Goal: Task Accomplishment & Management: Use online tool/utility

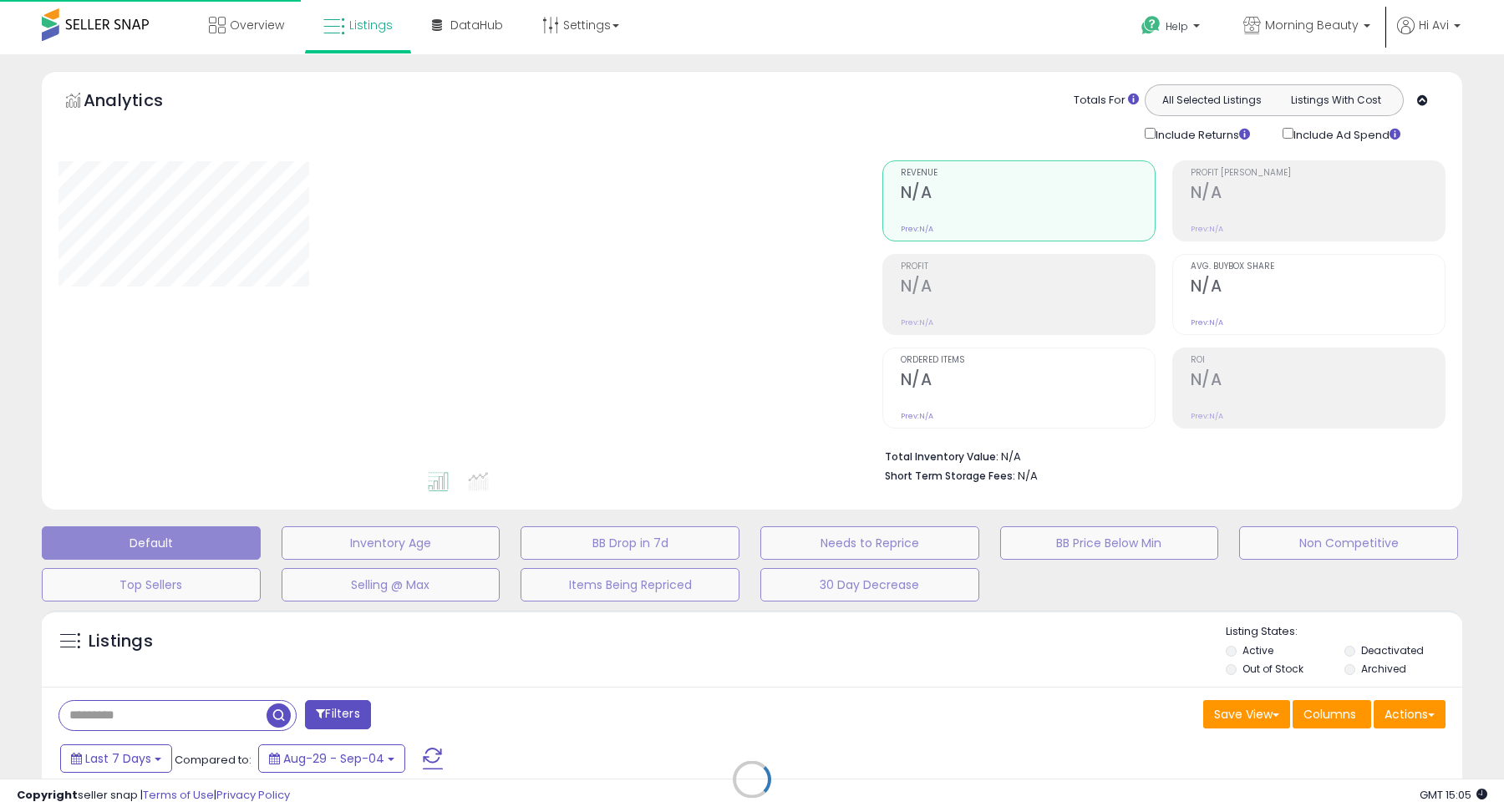
type input "*******"
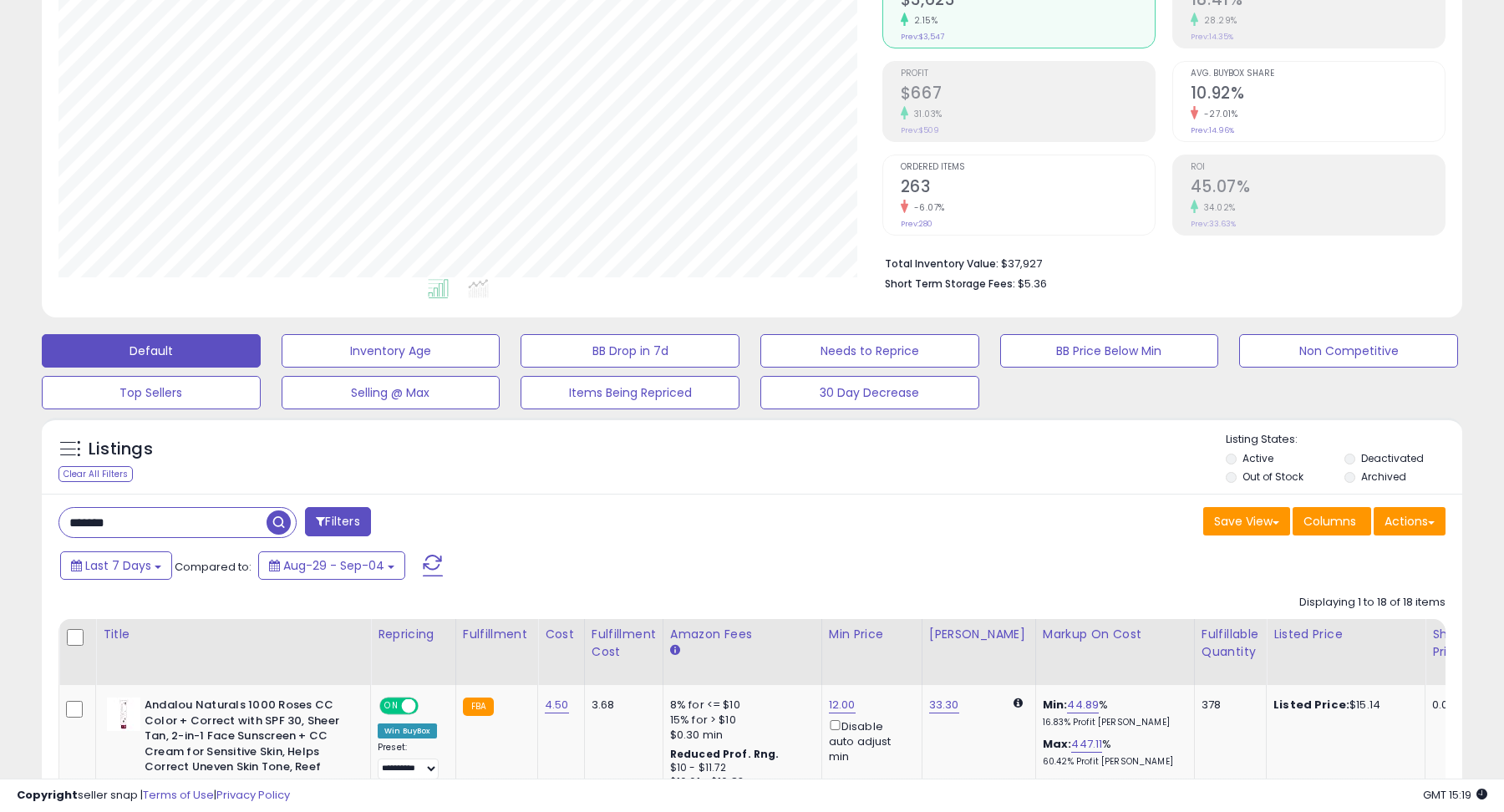
scroll to position [228, 0]
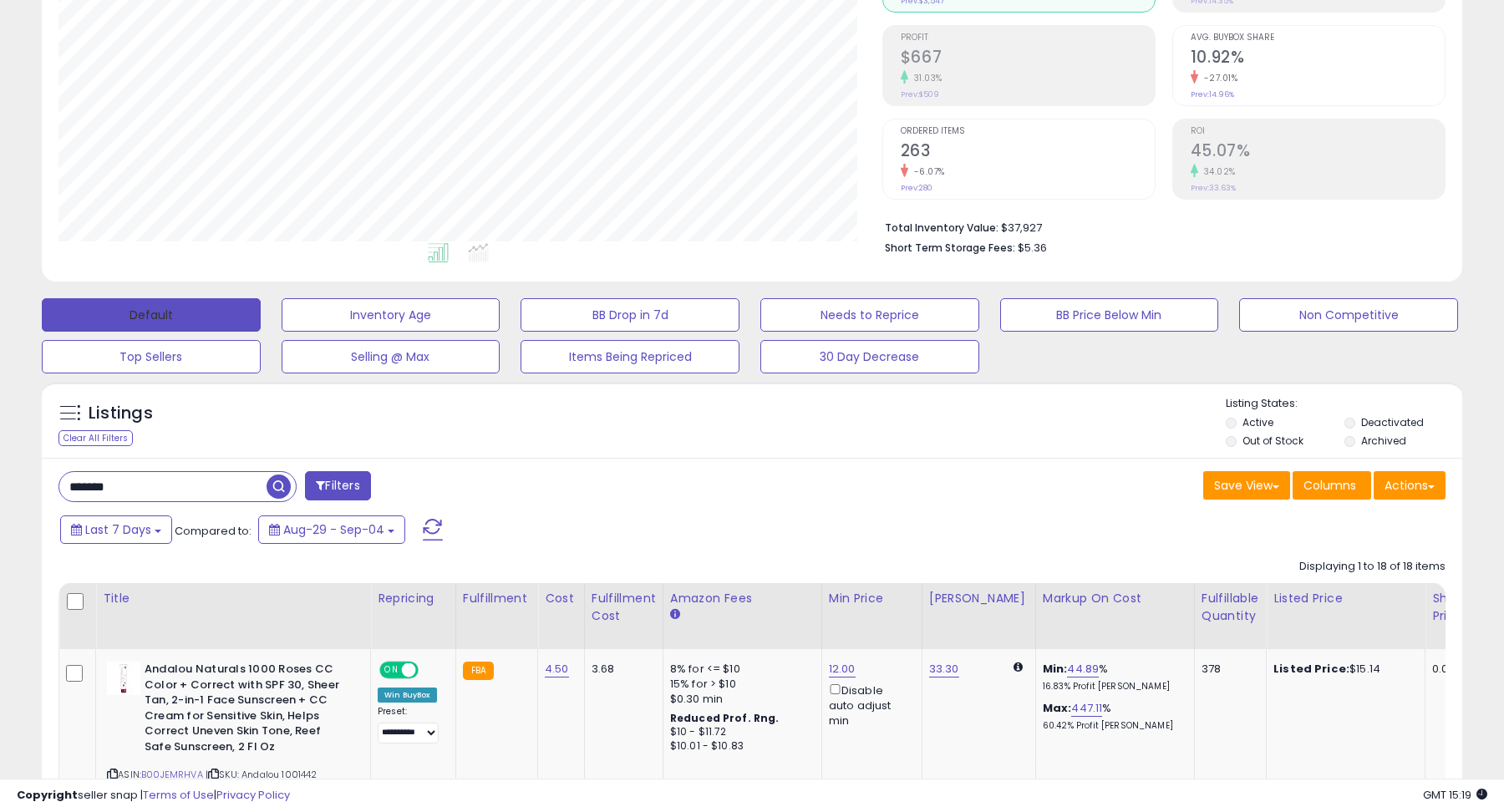
click at [142, 310] on button "Default" at bounding box center [151, 315] width 219 height 33
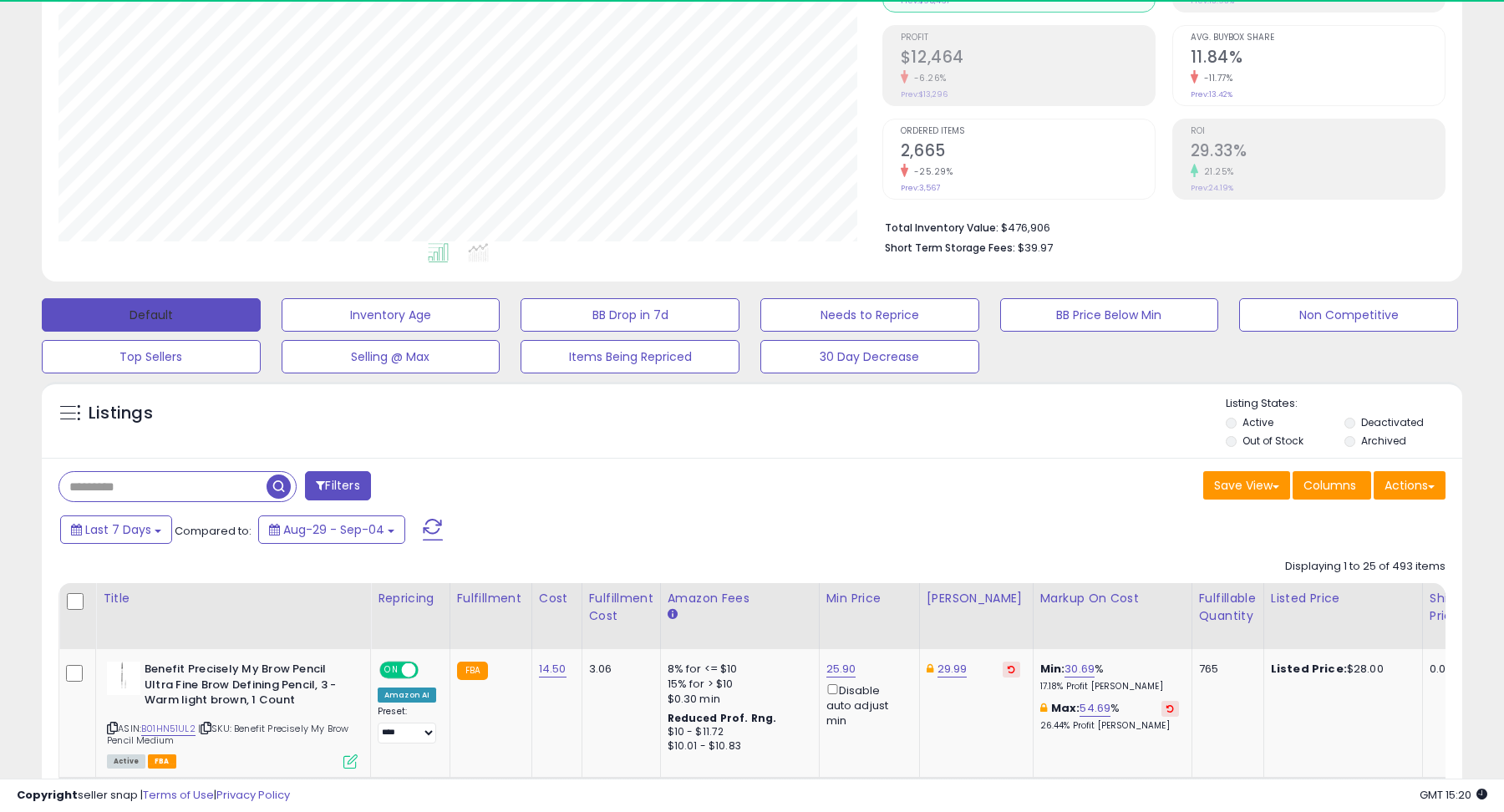
scroll to position [342, 824]
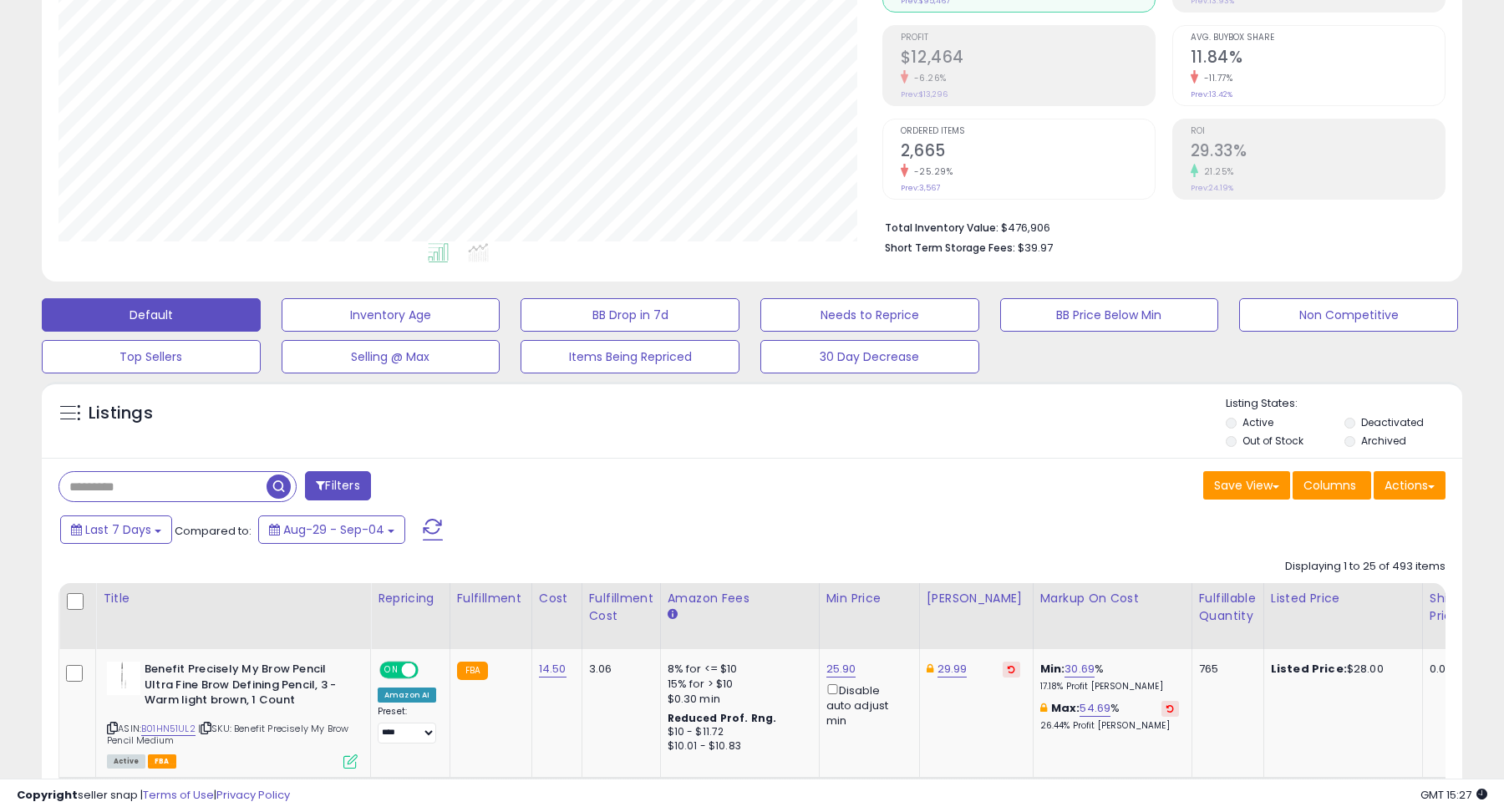
click at [835, 293] on div "Default Inventory Age BB Drop in 7d Needs to Reprice BB Price Below Min Non Com…" at bounding box center [752, 331] width 1463 height 83
click at [843, 316] on button "Needs to Reprice" at bounding box center [869, 315] width 219 height 33
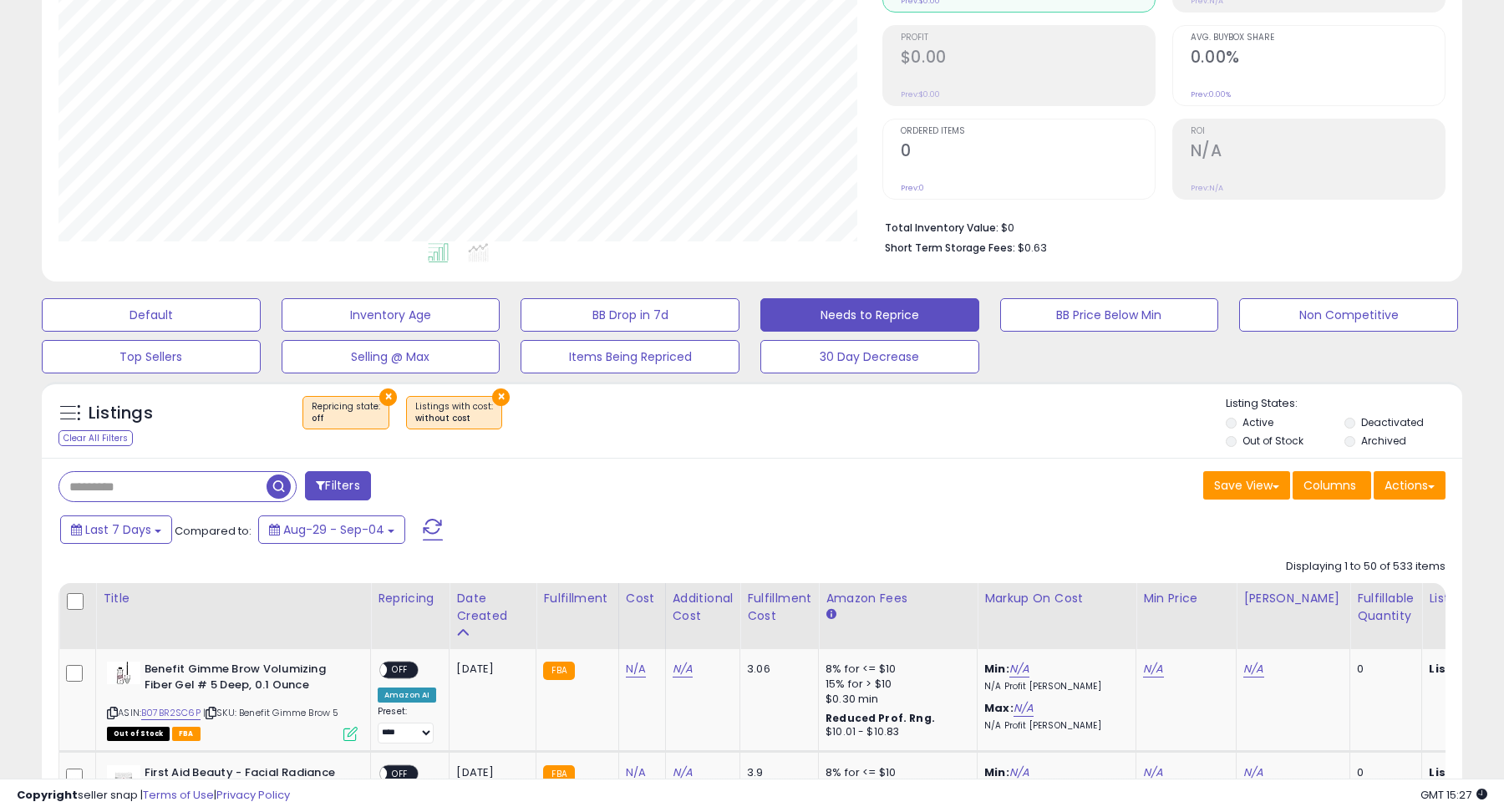
click at [1271, 435] on label "Out of Stock" at bounding box center [1272, 441] width 61 height 15
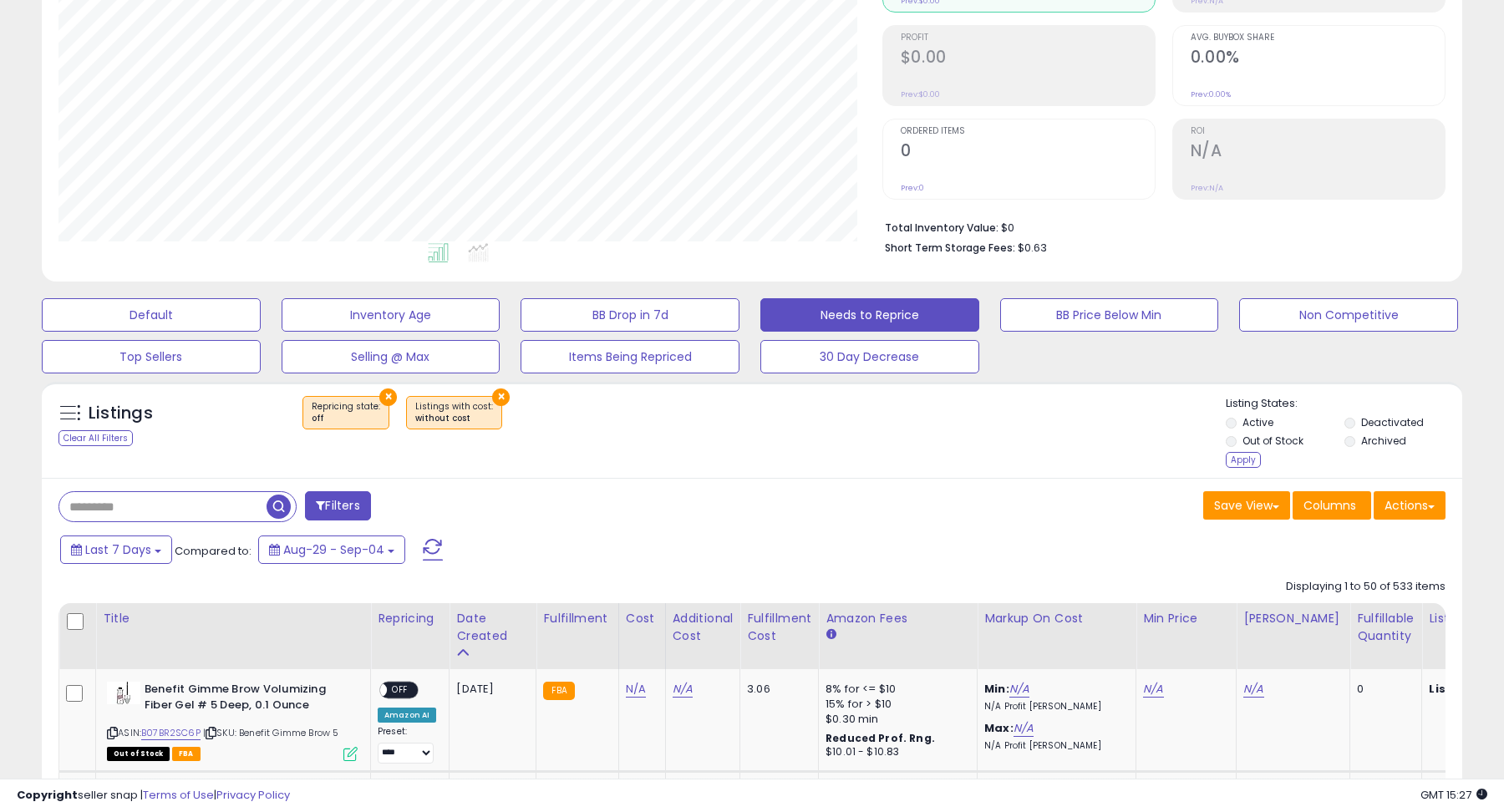
click at [1380, 415] on label "Deactivated" at bounding box center [1392, 422] width 63 height 15
click at [1380, 438] on label "Archived" at bounding box center [1384, 441] width 45 height 15
click at [1237, 460] on div "Apply" at bounding box center [1243, 460] width 35 height 16
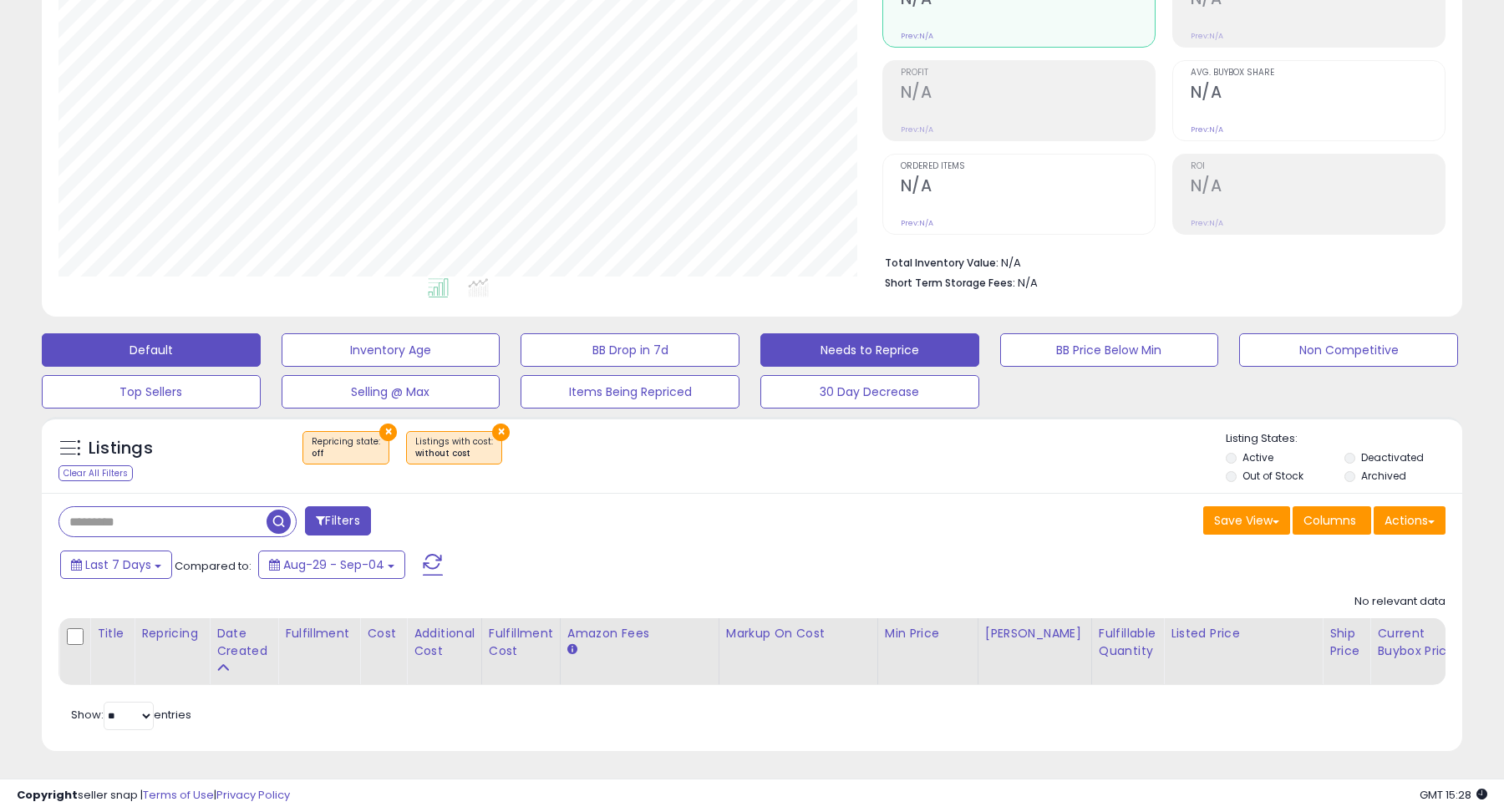
click at [149, 345] on button "Default" at bounding box center [151, 350] width 219 height 33
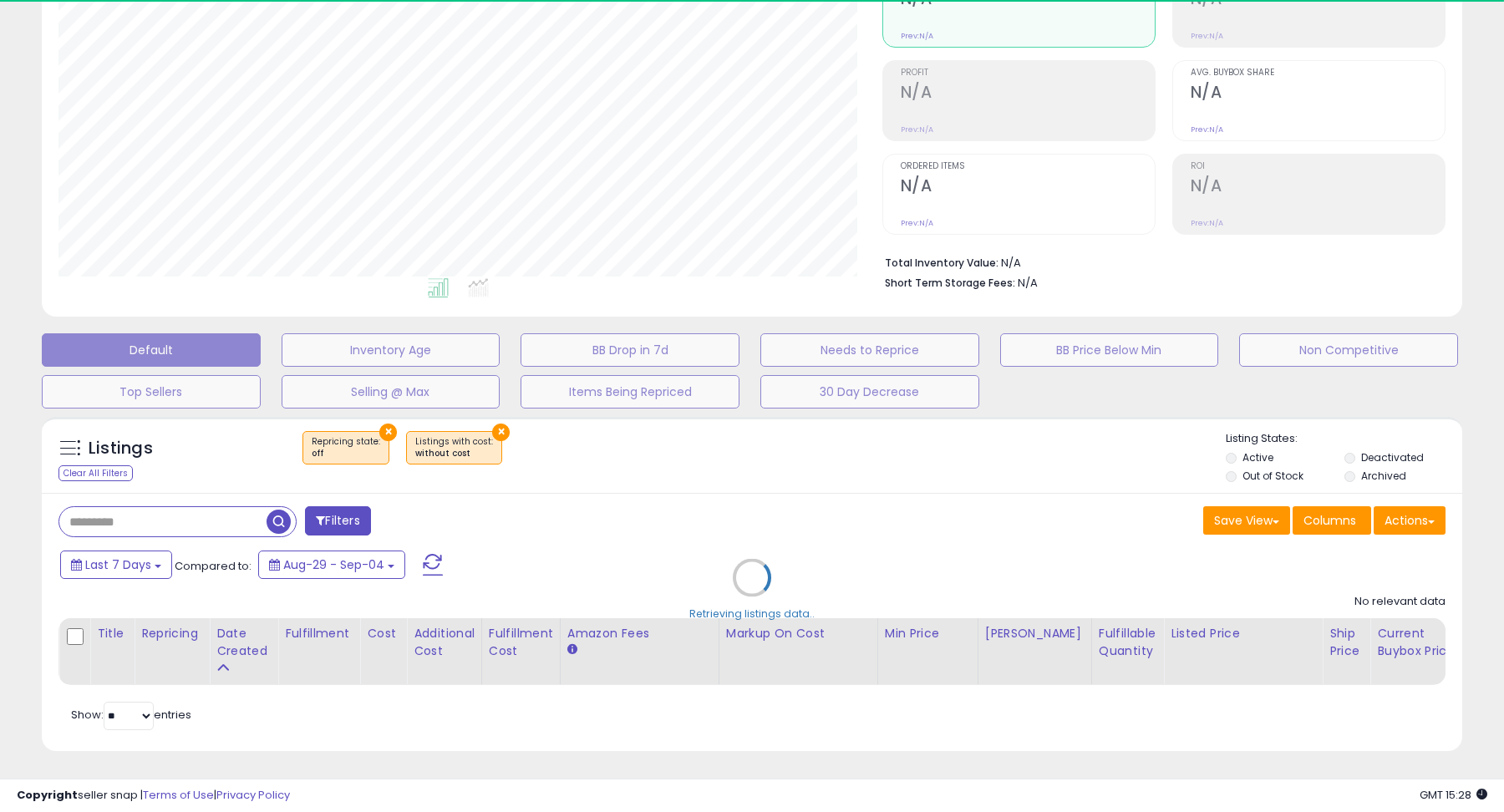
select select "**"
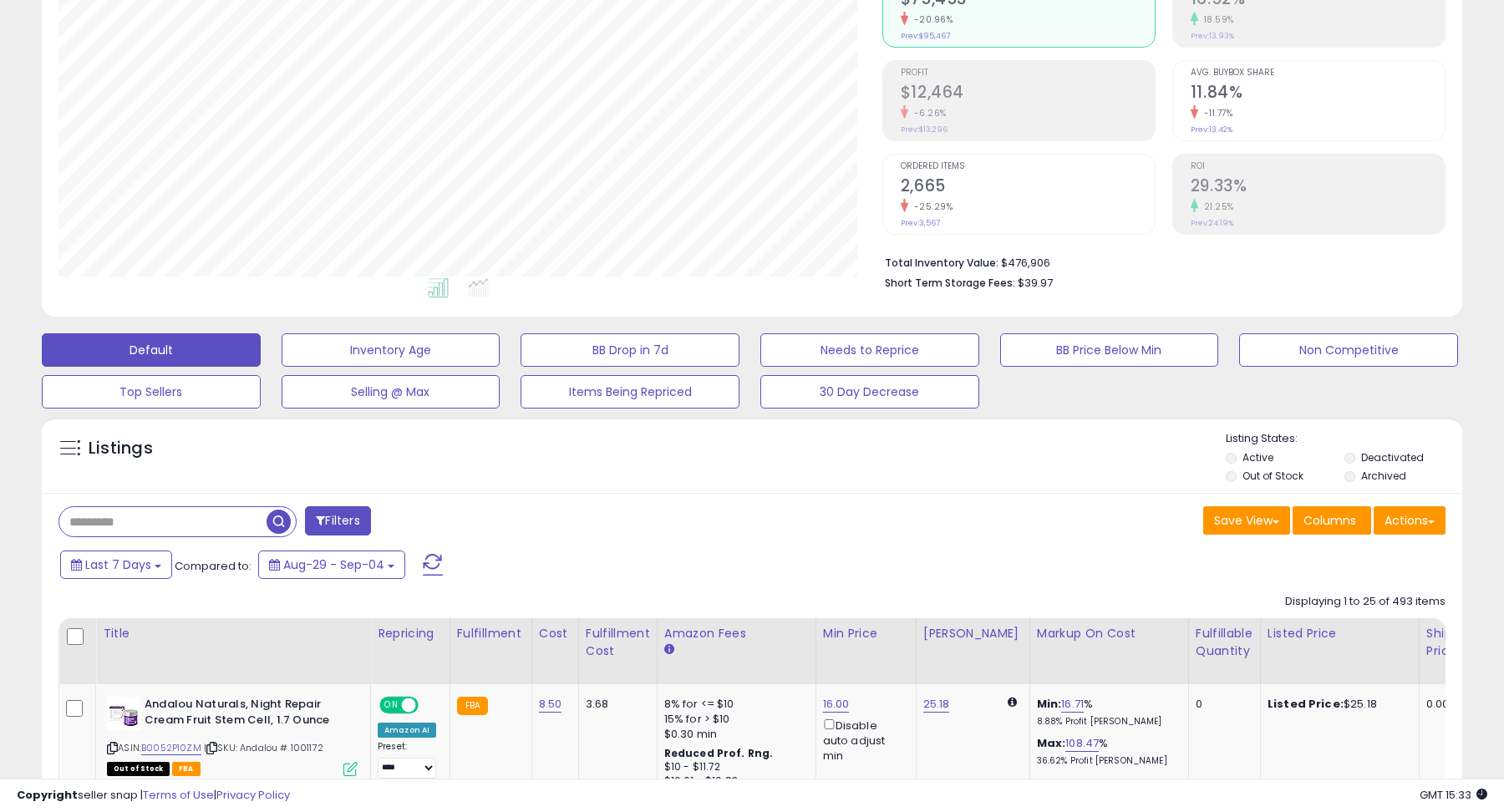
click at [1017, 531] on div "Save View Save As New View Columns Actions [GEOGRAPHIC_DATA]" at bounding box center [1105, 522] width 706 height 33
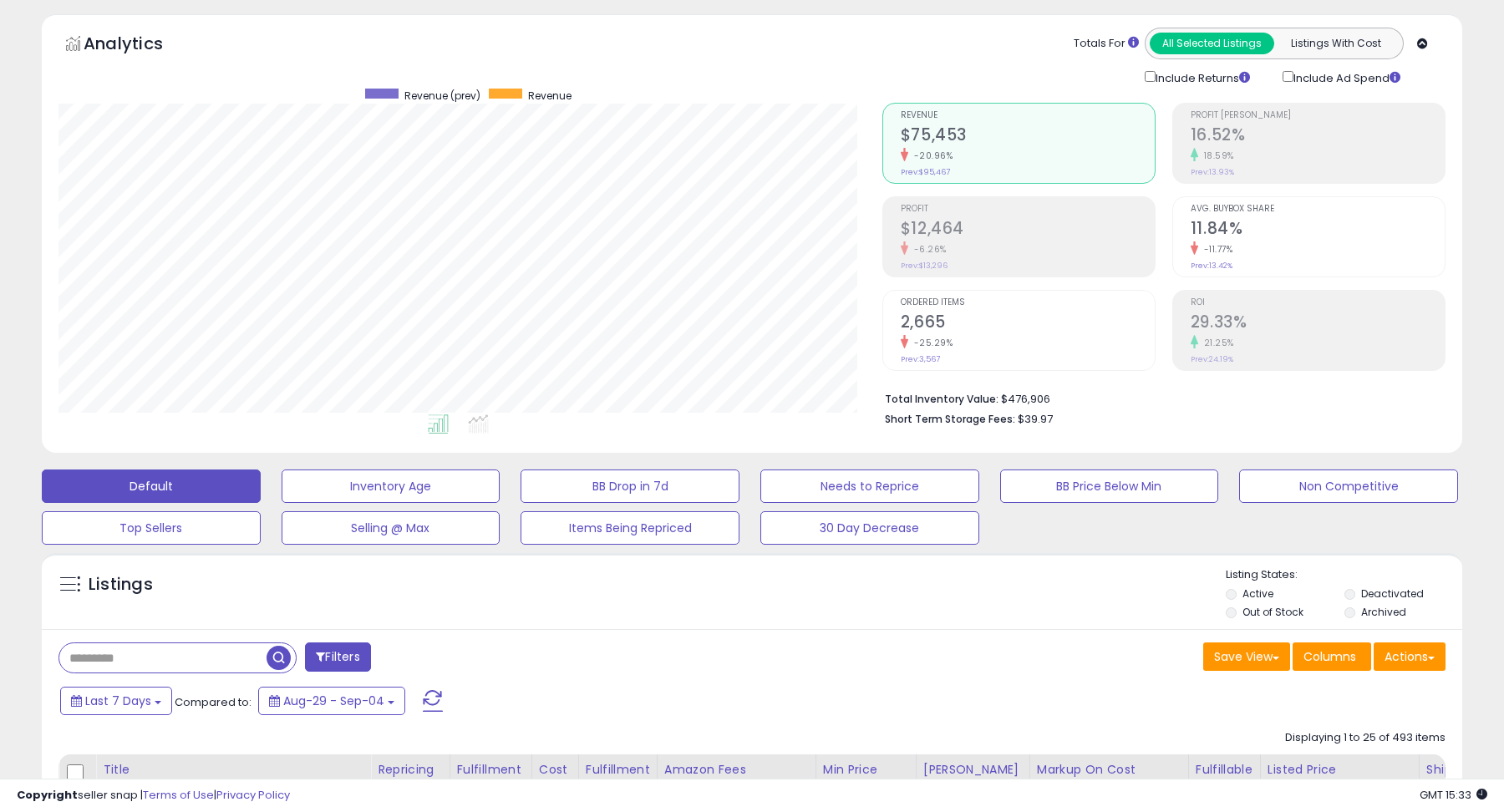
scroll to position [0, 0]
